Goal: Check status: Check status

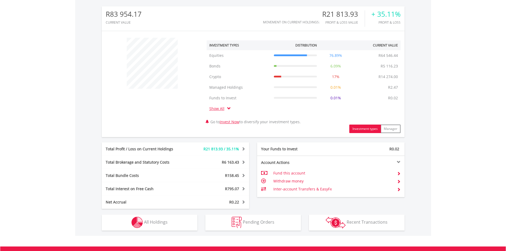
scroll to position [239, 0]
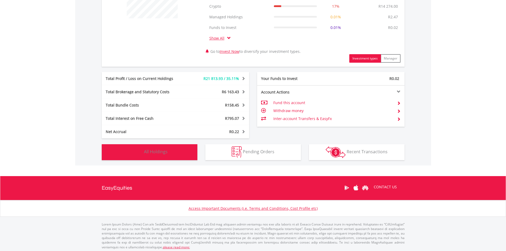
click at [170, 153] on button "Holdings All Holdings" at bounding box center [150, 152] width 96 height 16
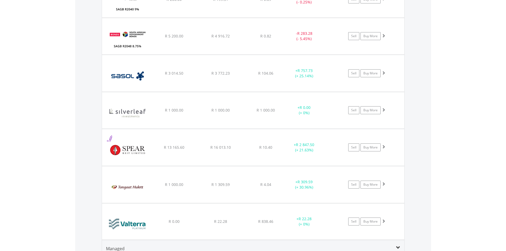
scroll to position [947, 0]
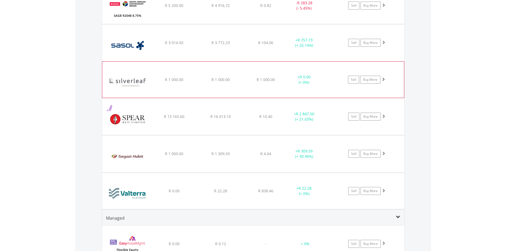
click at [384, 78] on span at bounding box center [384, 79] width 4 height 4
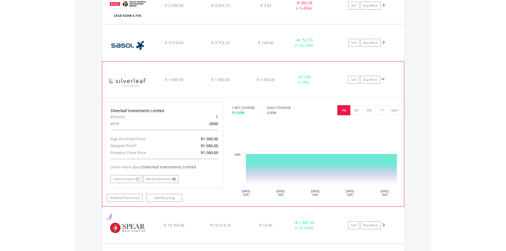
click at [382, 78] on span at bounding box center [384, 79] width 4 height 4
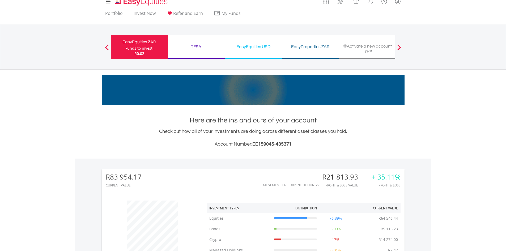
scroll to position [0, 0]
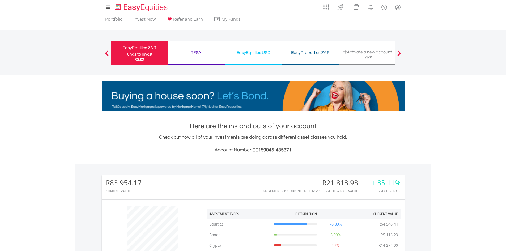
click at [198, 53] on div "TFSA" at bounding box center [196, 52] width 50 height 7
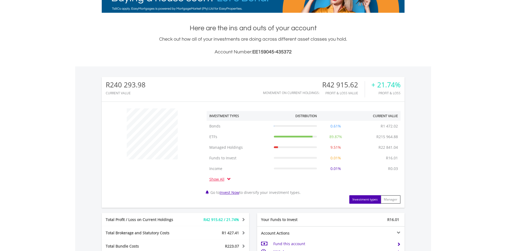
scroll to position [159, 0]
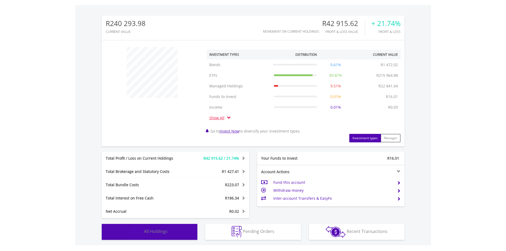
click at [136, 233] on img "button" at bounding box center [137, 231] width 11 height 11
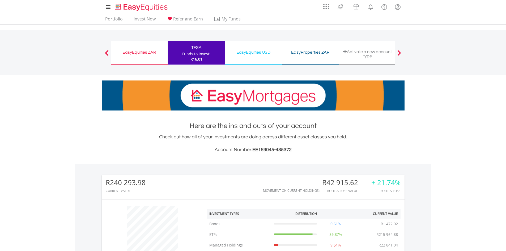
scroll to position [0, 0]
